Goal: Task Accomplishment & Management: Manage account settings

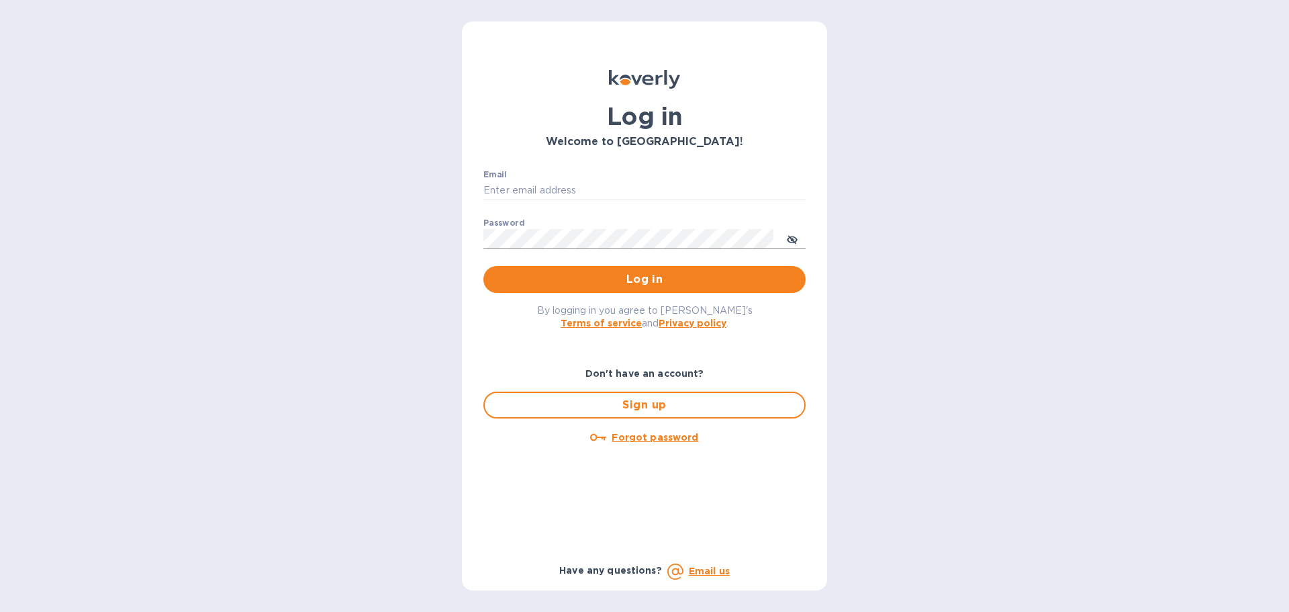
type input "[EMAIL_ADDRESS][DOMAIN_NAME]"
click at [788, 244] on icon "toggle password visibility" at bounding box center [792, 239] width 11 height 11
click at [1157, 286] on div "Log in Welcome to [GEOGRAPHIC_DATA]! Email [EMAIL_ADDRESS][DOMAIN_NAME] ​ Passw…" at bounding box center [644, 306] width 1289 height 612
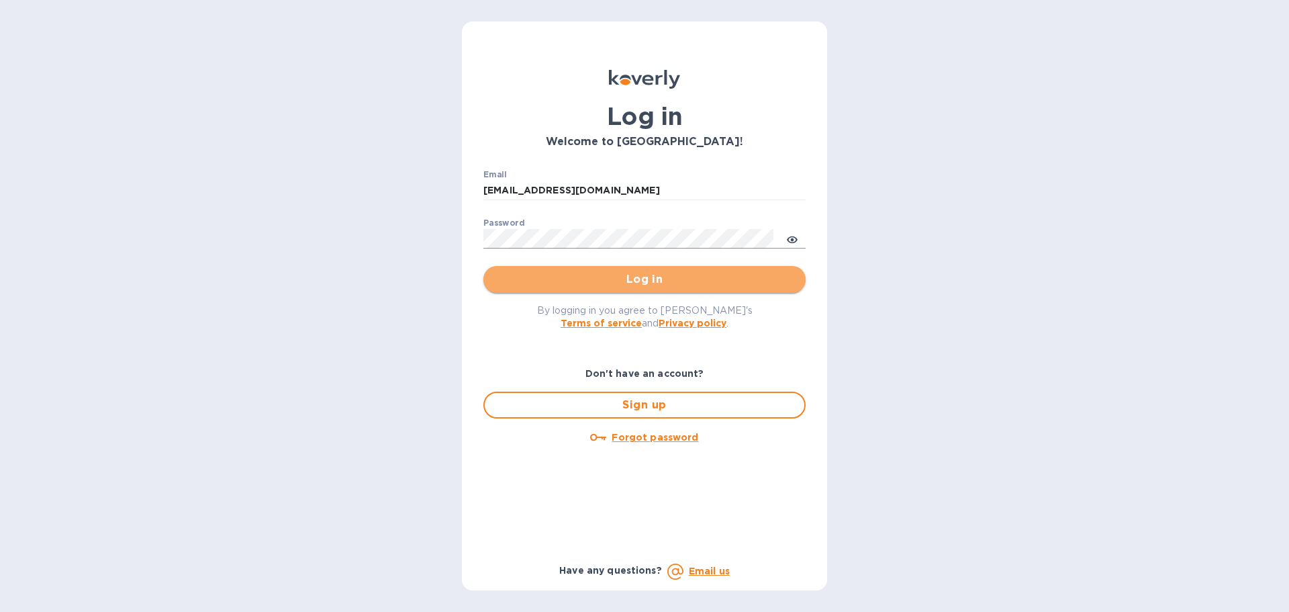
click at [648, 286] on span "Log in" at bounding box center [644, 279] width 301 height 16
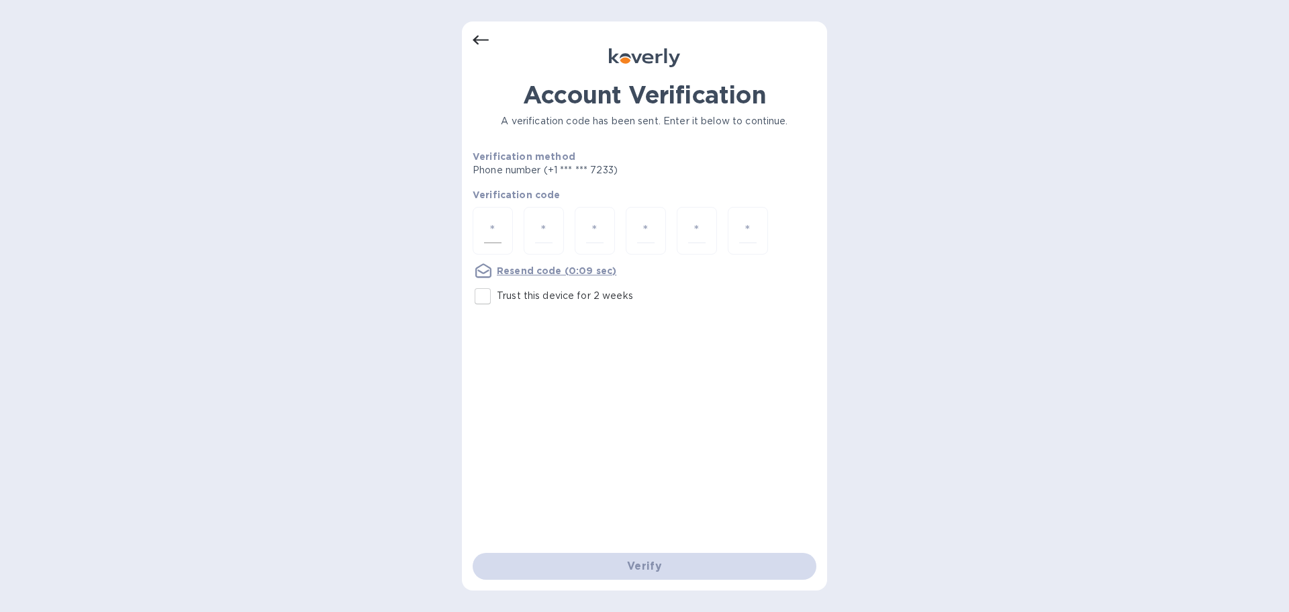
click at [497, 227] on input "number" at bounding box center [492, 230] width 17 height 25
type input "3"
type input "5"
type input "7"
type input "9"
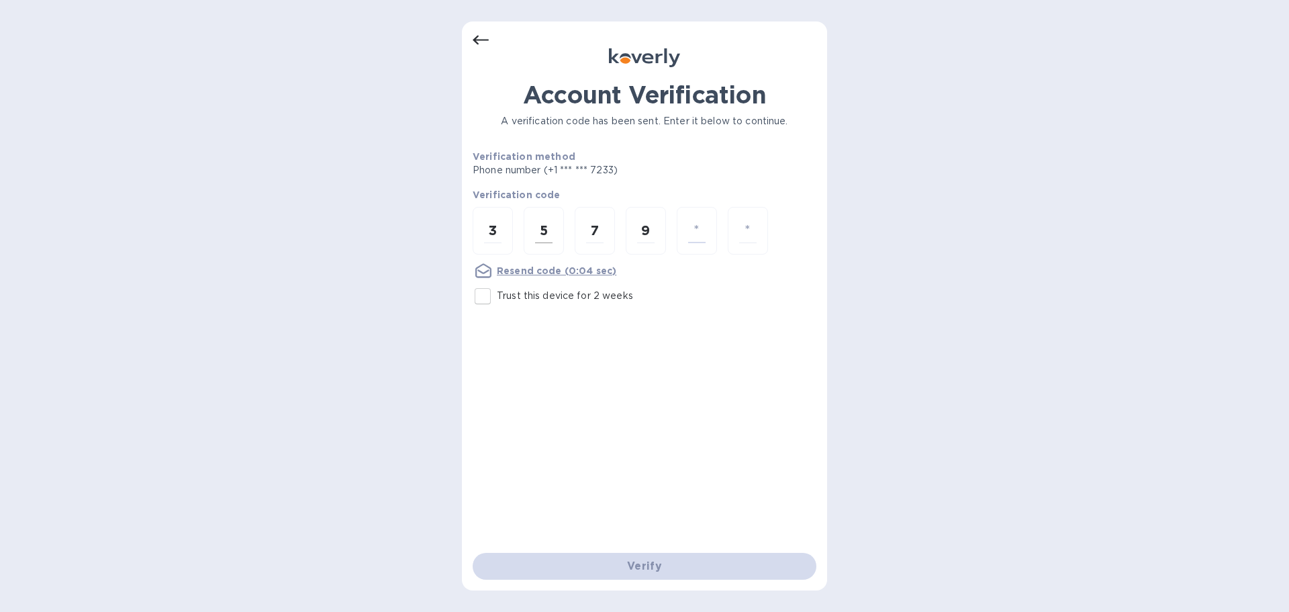
type input "1"
type input "5"
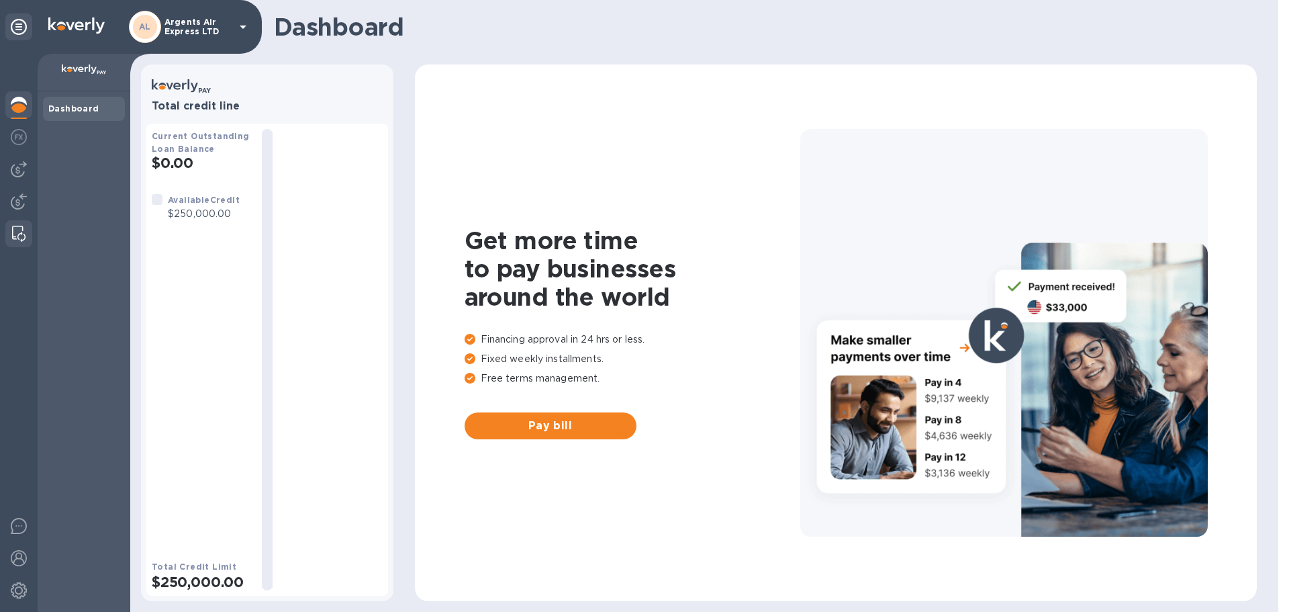
click at [14, 238] on img at bounding box center [18, 234] width 13 height 16
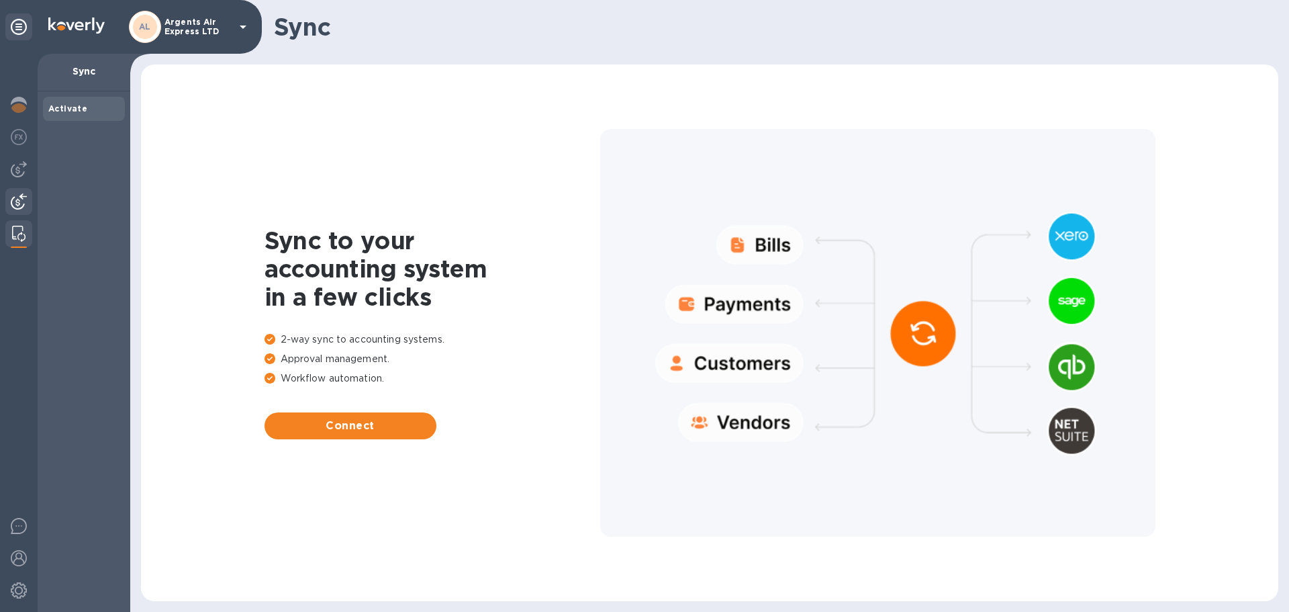
click at [5, 203] on div at bounding box center [18, 203] width 27 height 30
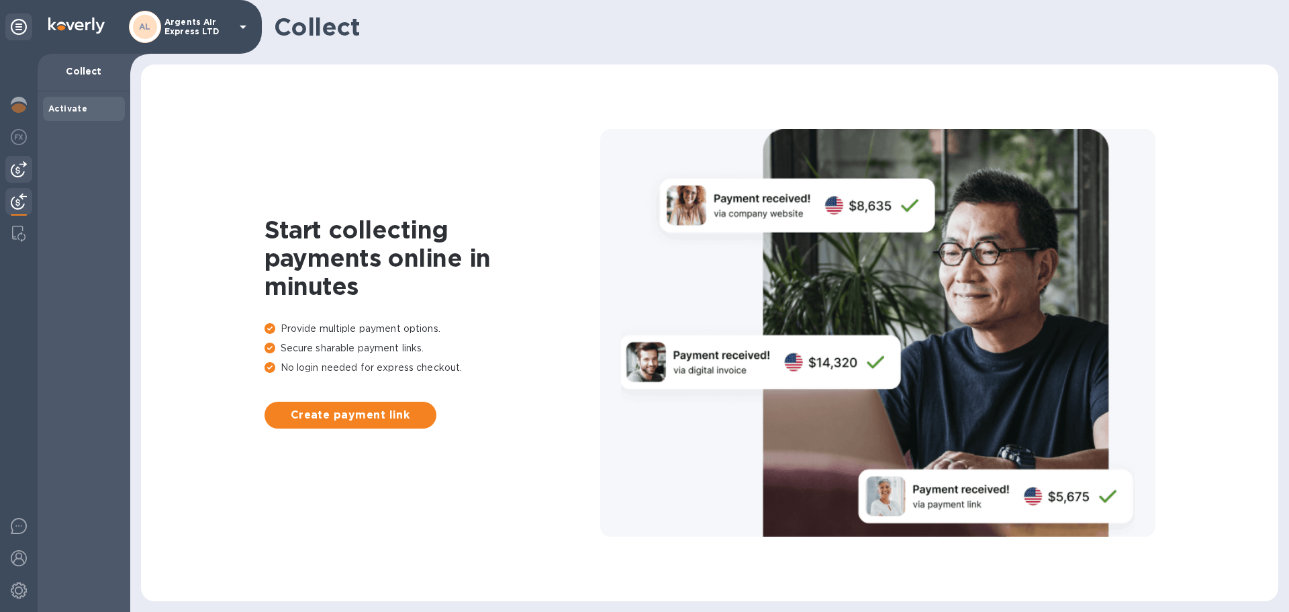
click at [9, 179] on div at bounding box center [18, 169] width 27 height 27
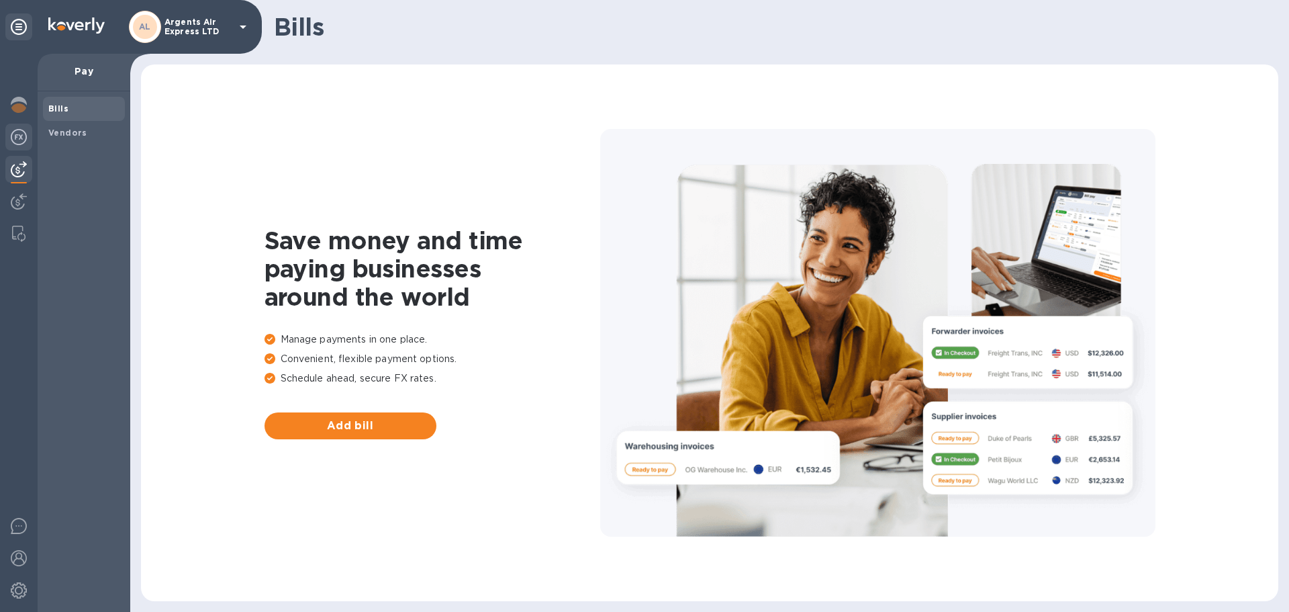
click at [17, 138] on img at bounding box center [19, 137] width 16 height 16
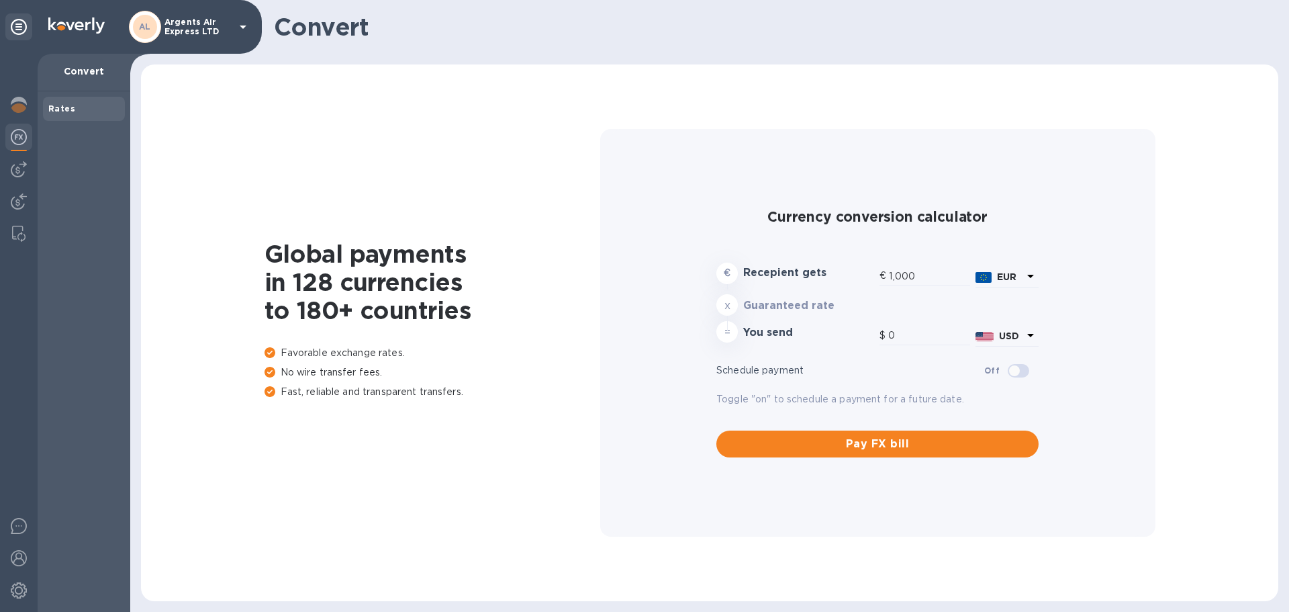
type input "1,175.24"
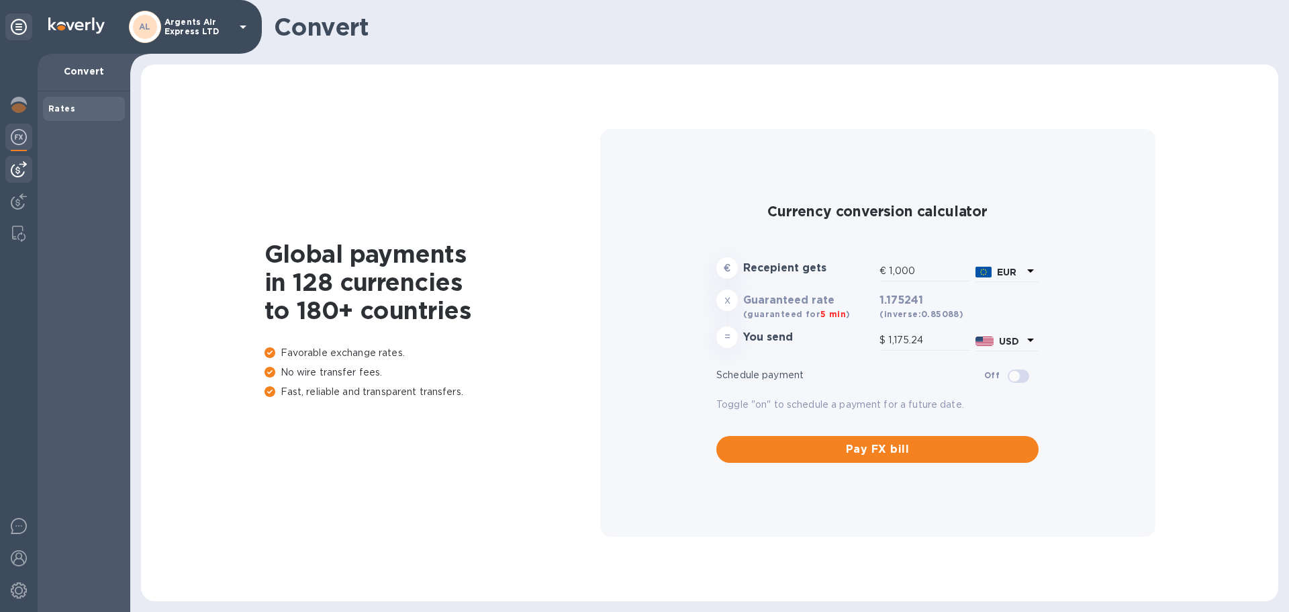
click at [13, 166] on img at bounding box center [19, 169] width 16 height 16
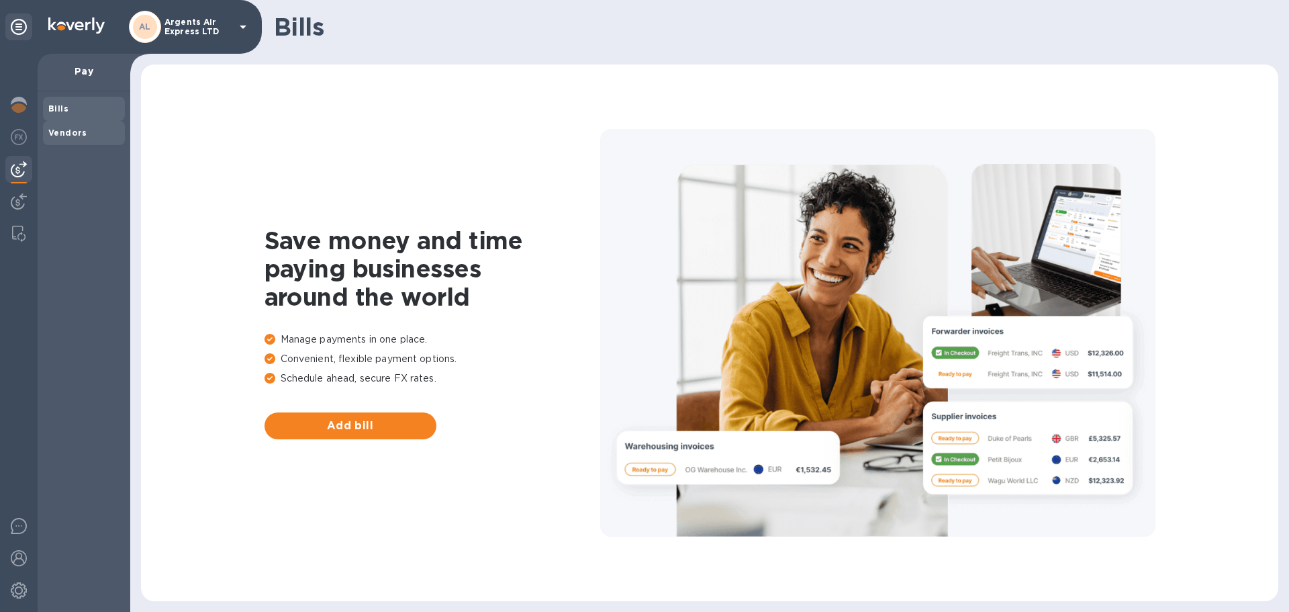
click at [67, 132] on b "Vendors" at bounding box center [67, 133] width 39 height 10
click at [328, 418] on span "Add vendor" at bounding box center [350, 426] width 150 height 16
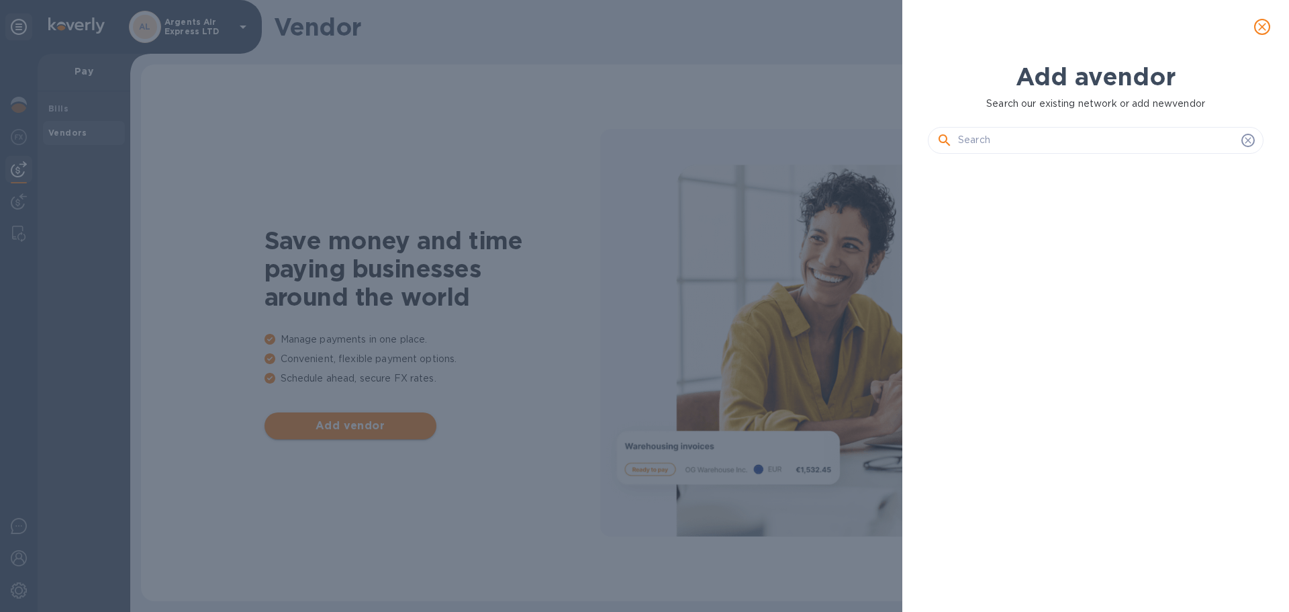
scroll to position [401, 341]
click at [1106, 146] on input "text" at bounding box center [1097, 140] width 278 height 20
click at [1101, 143] on input "text" at bounding box center [1097, 140] width 278 height 20
click at [1258, 32] on icon "close" at bounding box center [1261, 26] width 13 height 13
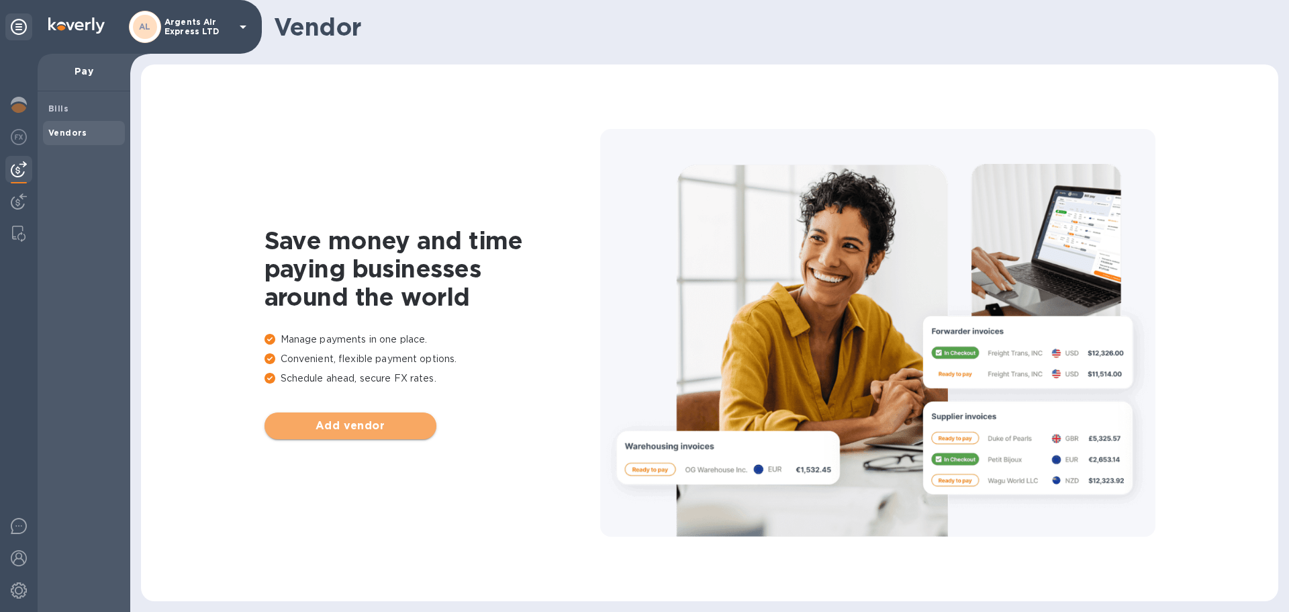
click at [402, 424] on span "Add vendor" at bounding box center [350, 426] width 150 height 16
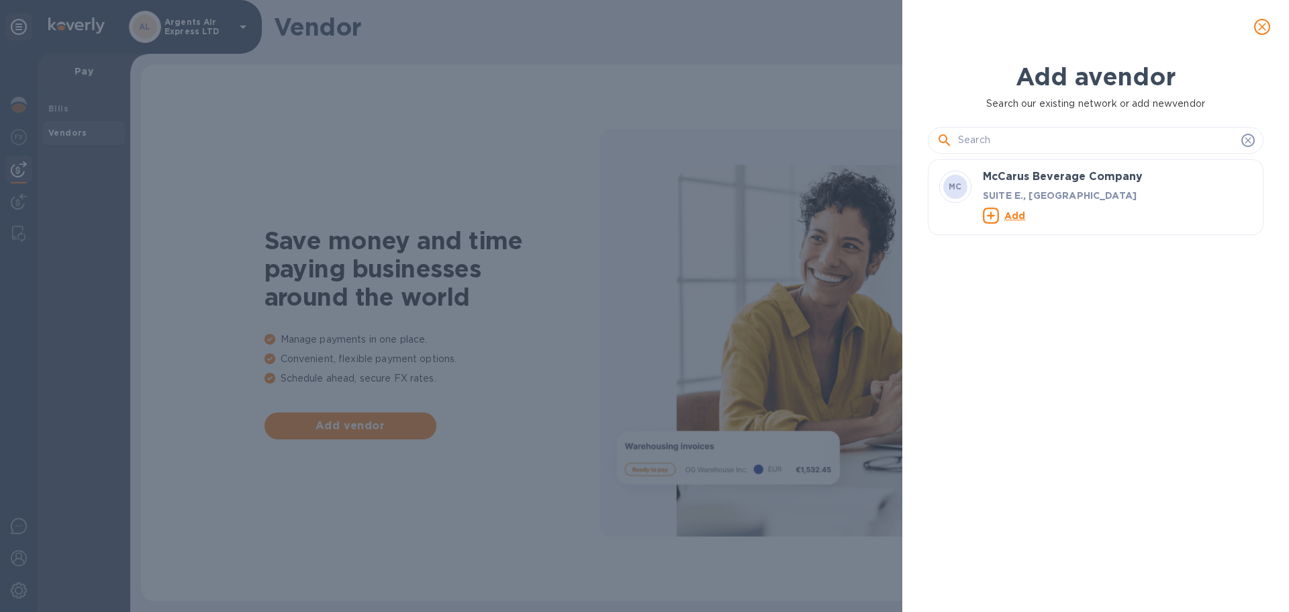
click at [1028, 154] on div at bounding box center [1096, 135] width 336 height 48
click at [1022, 146] on input "text" at bounding box center [1097, 140] width 278 height 20
click at [978, 135] on input "text" at bounding box center [1097, 140] width 278 height 20
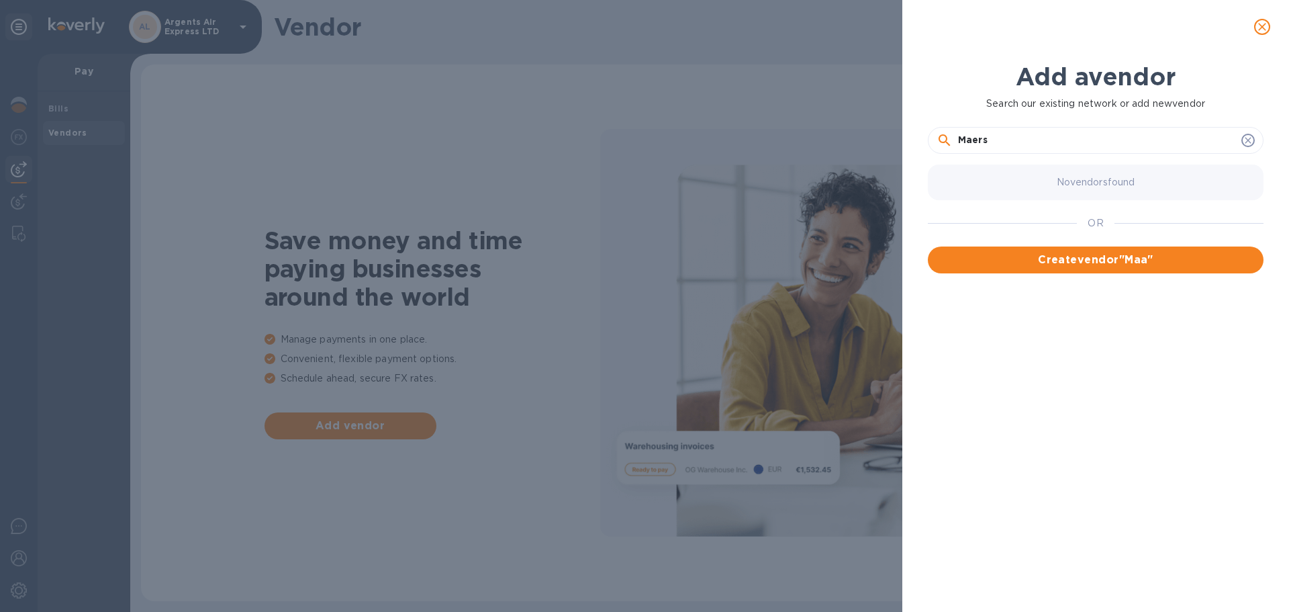
type input "Maersk"
drag, startPoint x: 1053, startPoint y: 143, endPoint x: 884, endPoint y: 134, distance: 168.7
click at [884, 134] on div "Add a vendor Search our existing network or add new vendor Maersk No vendors fo…" at bounding box center [644, 306] width 1289 height 612
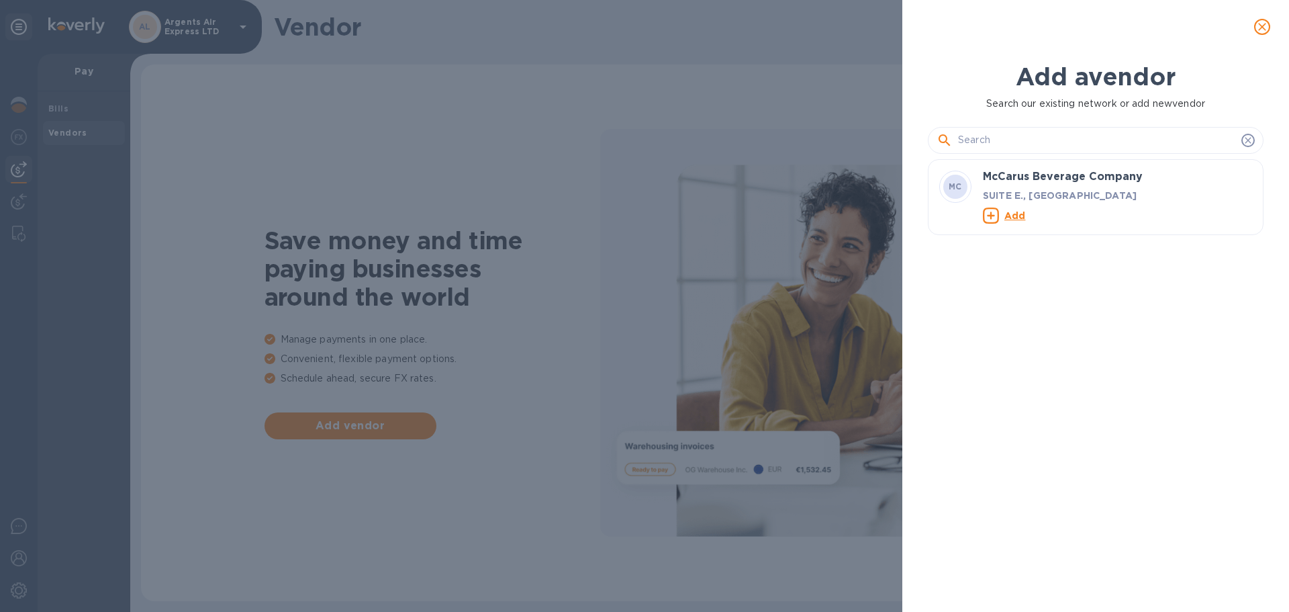
click at [718, 238] on div "Add a vendor Search our existing network or add new vendor MC McCarus Beverage …" at bounding box center [644, 306] width 1289 height 612
